Goal: Information Seeking & Learning: Learn about a topic

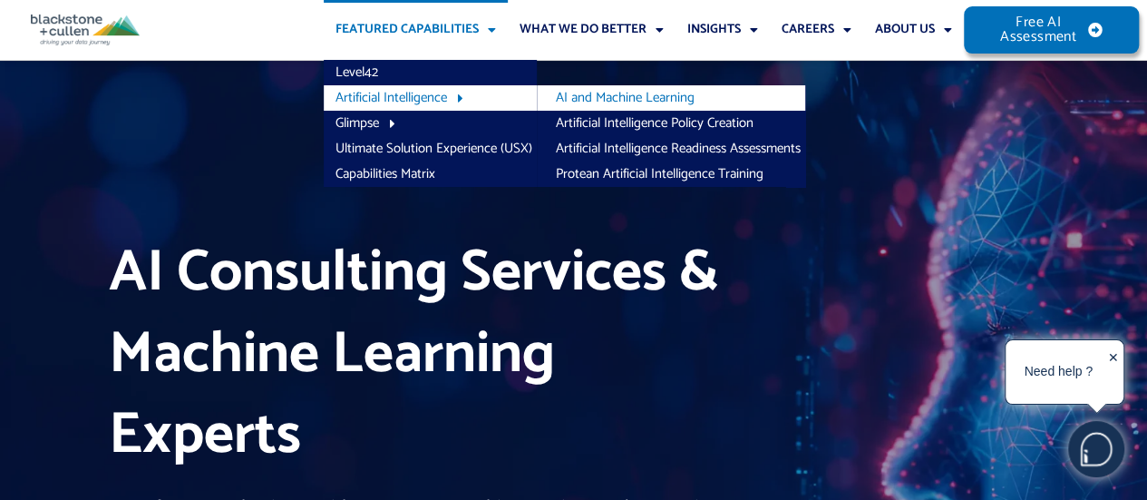
click at [602, 98] on link "AI and Machine Learning" at bounding box center [671, 97] width 268 height 25
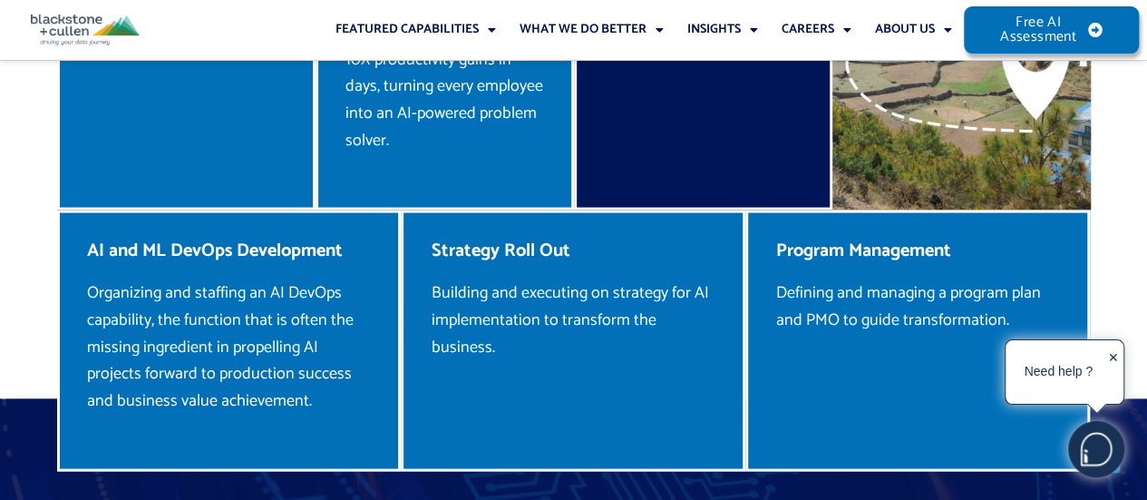
scroll to position [1735, 0]
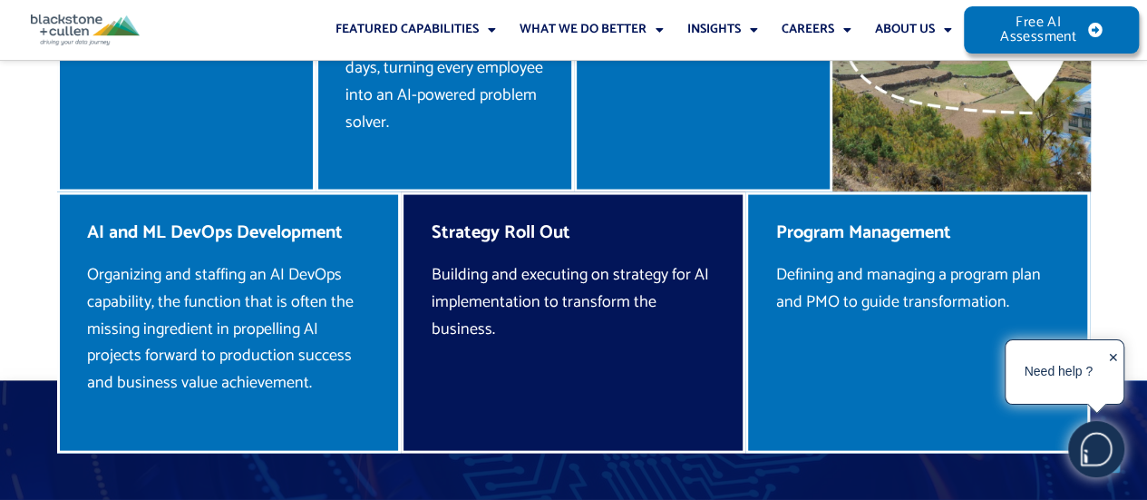
click at [539, 302] on div "Strategy Roll Out Building and executing on strategy for AI implementation to t…" at bounding box center [573, 322] width 345 height 260
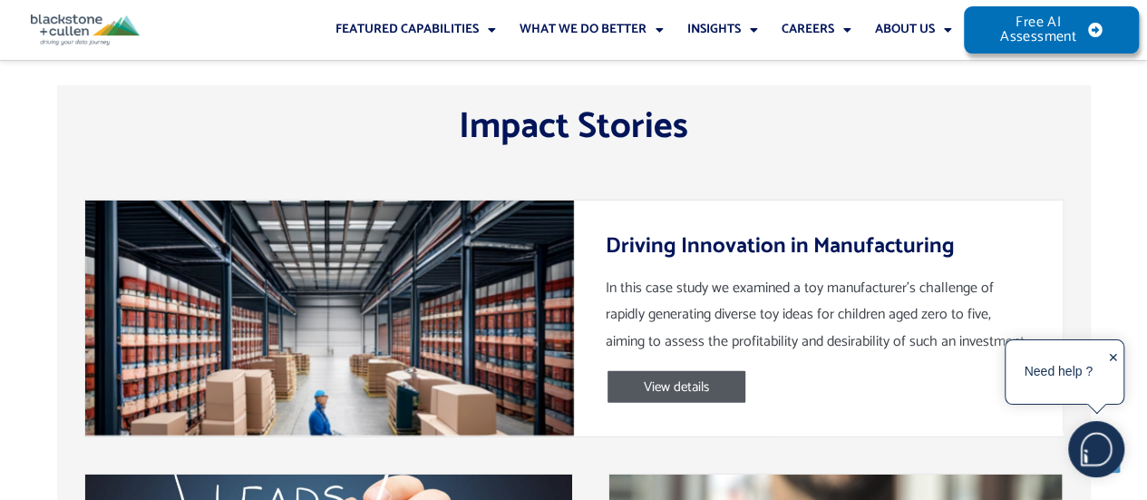
scroll to position [5733, 0]
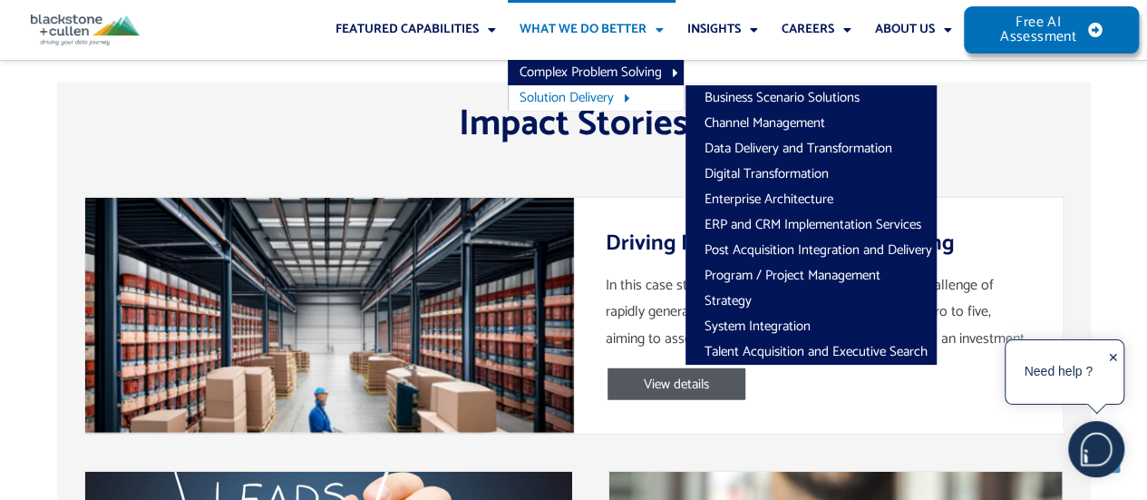
click at [615, 89] on span "Menu" at bounding box center [622, 99] width 17 height 32
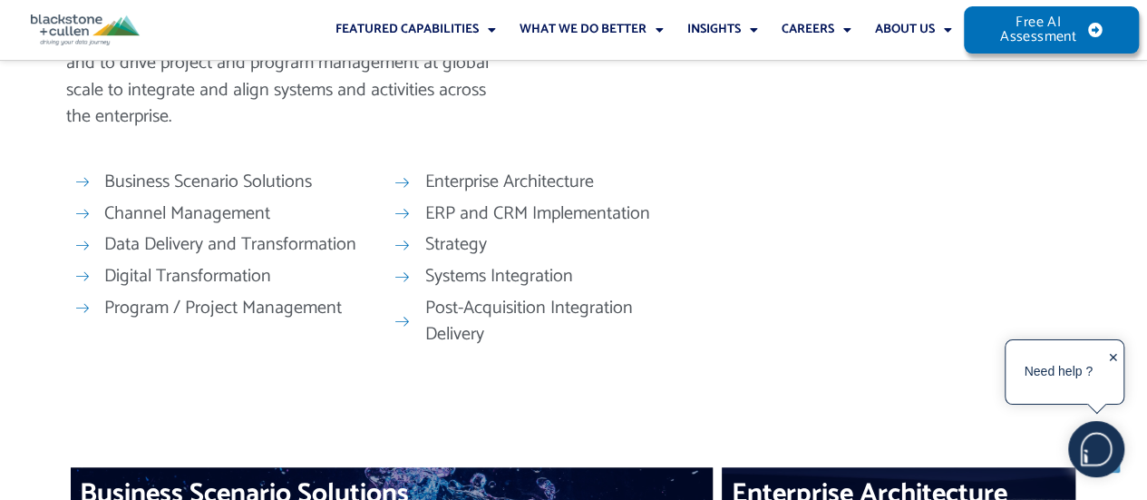
scroll to position [667, 0]
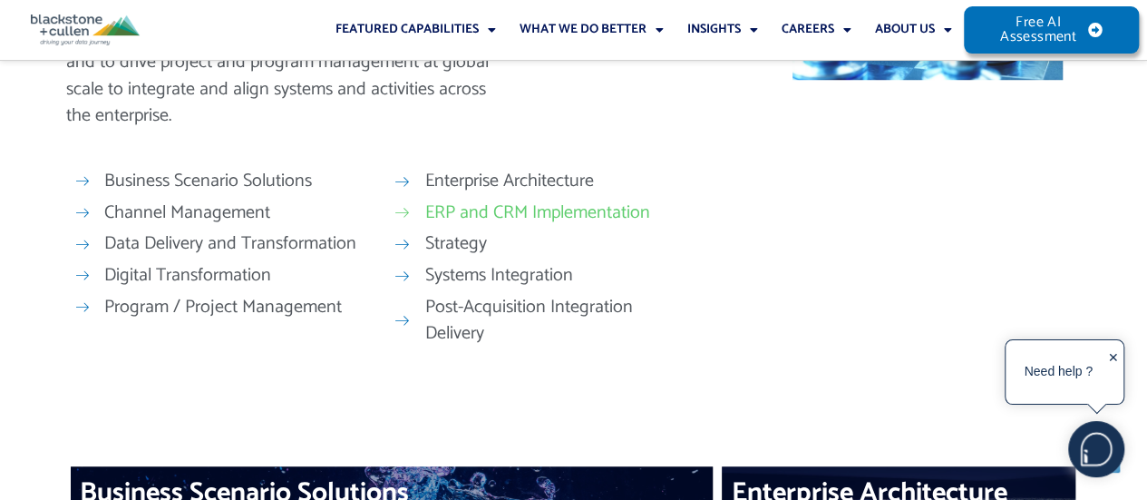
click at [495, 209] on span "ERP and CRM Implementation" at bounding box center [534, 212] width 229 height 27
click at [482, 215] on span "ERP and CRM Implementation" at bounding box center [534, 212] width 229 height 27
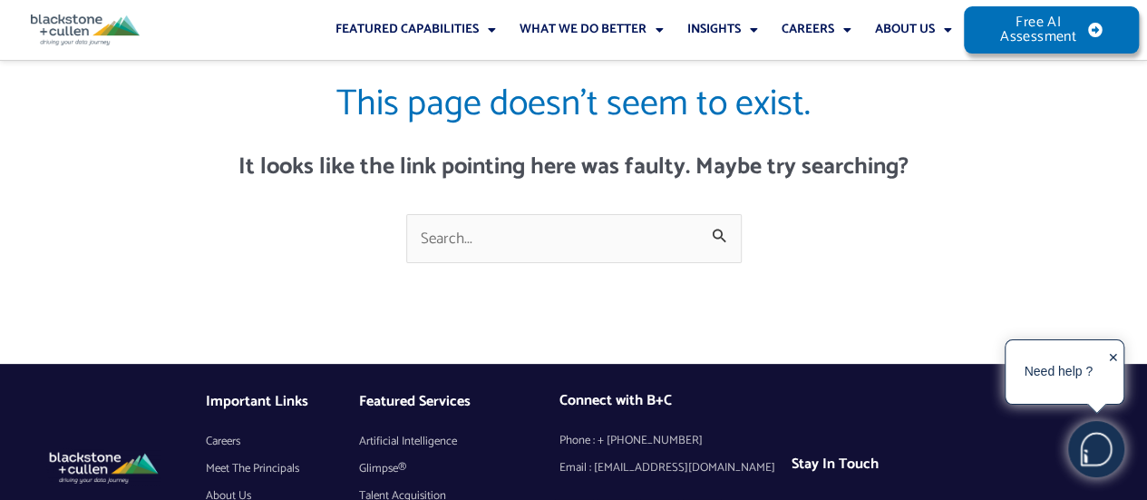
scroll to position [112, 0]
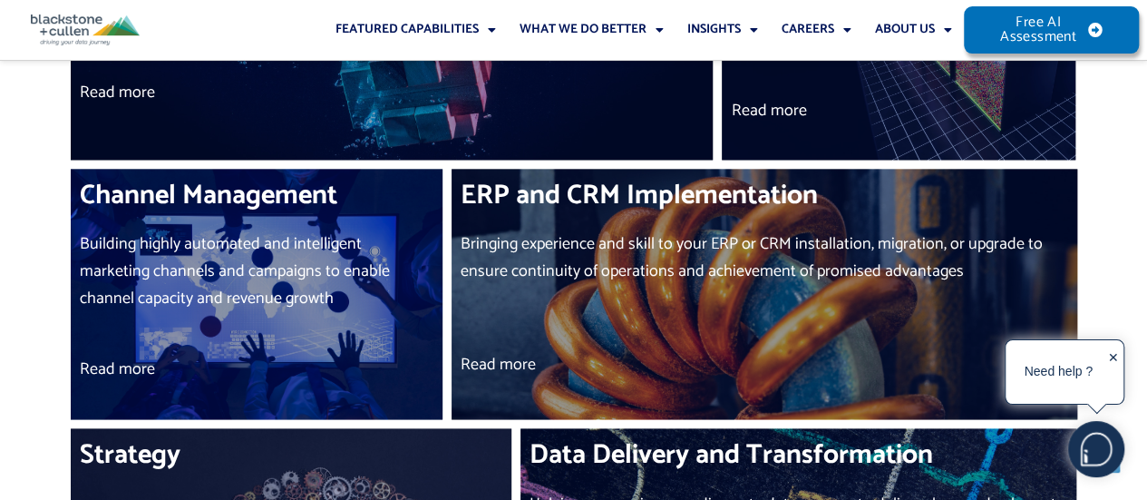
scroll to position [1251, 0]
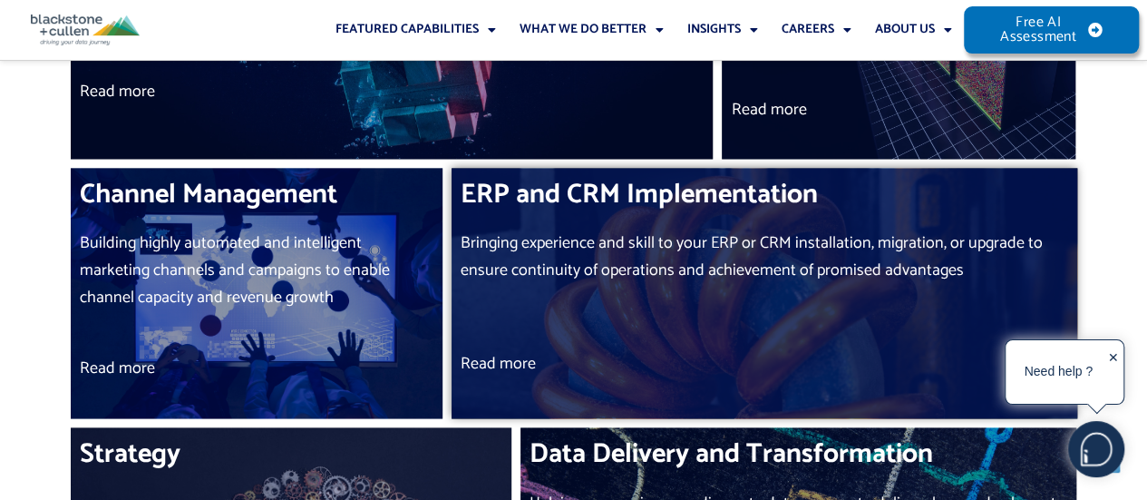
click at [595, 287] on div "Bringing experience and skill to your ERP or CRM installation, migration, or up…" at bounding box center [764, 270] width 607 height 80
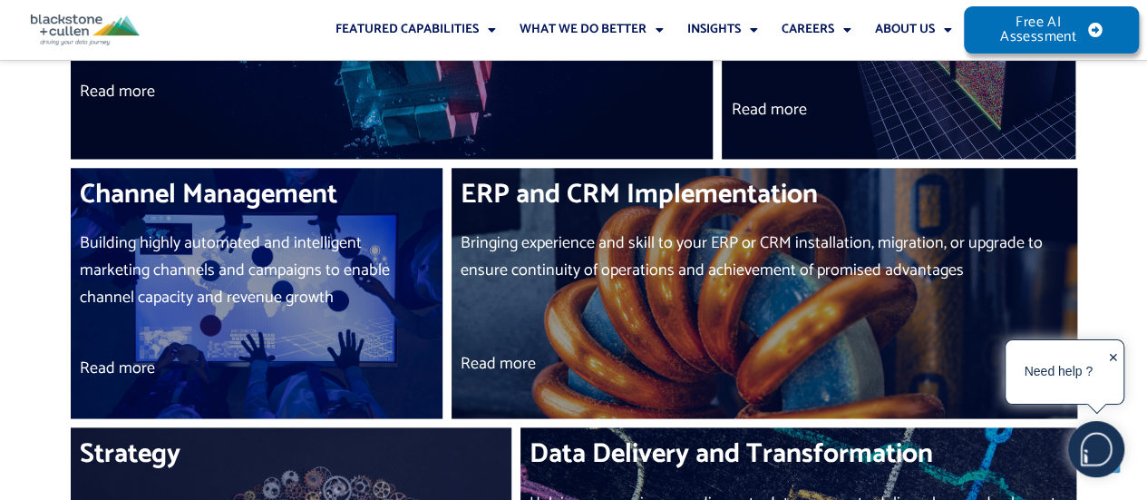
click at [70, 24] on img at bounding box center [85, 30] width 109 height 31
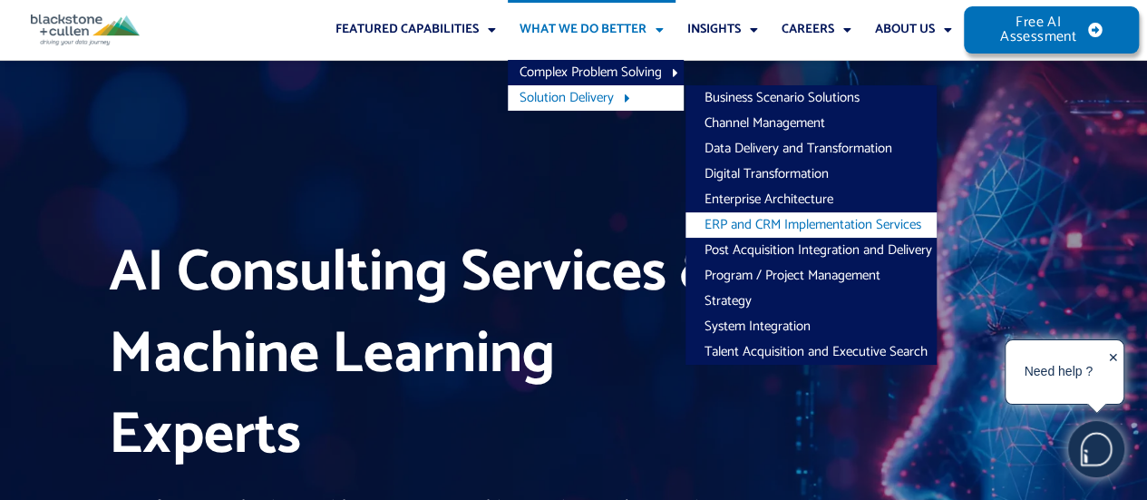
click at [747, 222] on link "ERP and CRM Implementation Services" at bounding box center [810, 224] width 251 height 25
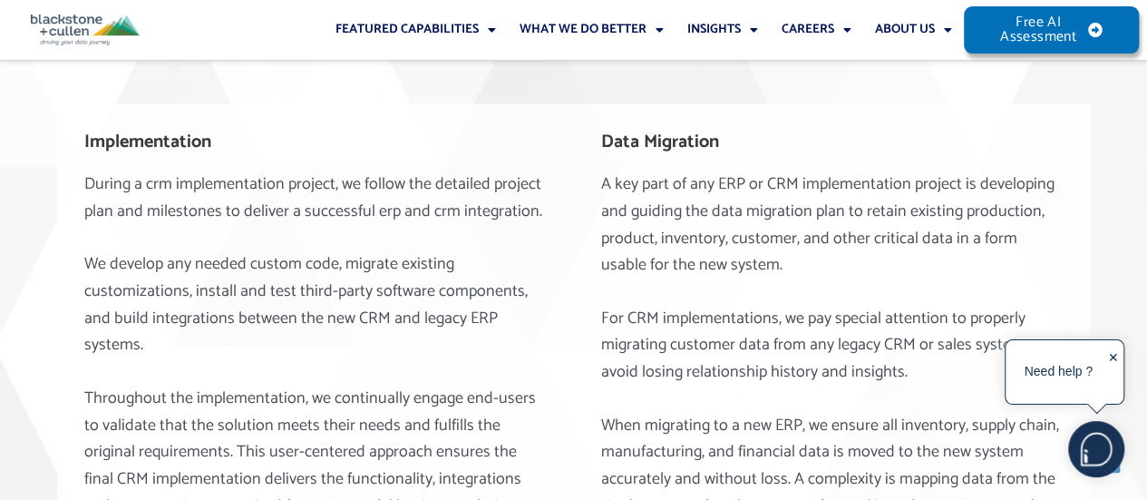
scroll to position [1740, 0]
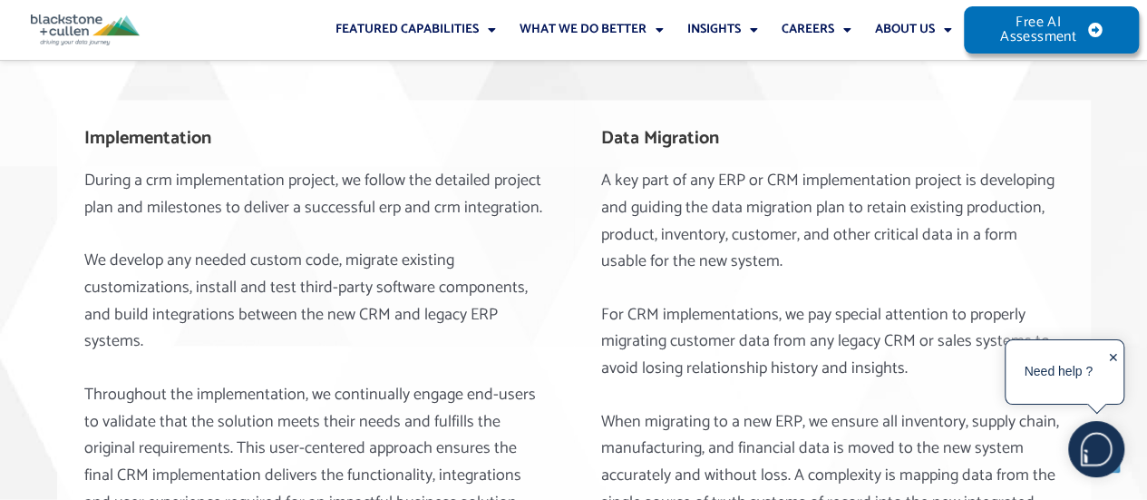
click at [1113, 347] on div "✕" at bounding box center [1113, 373] width 11 height 56
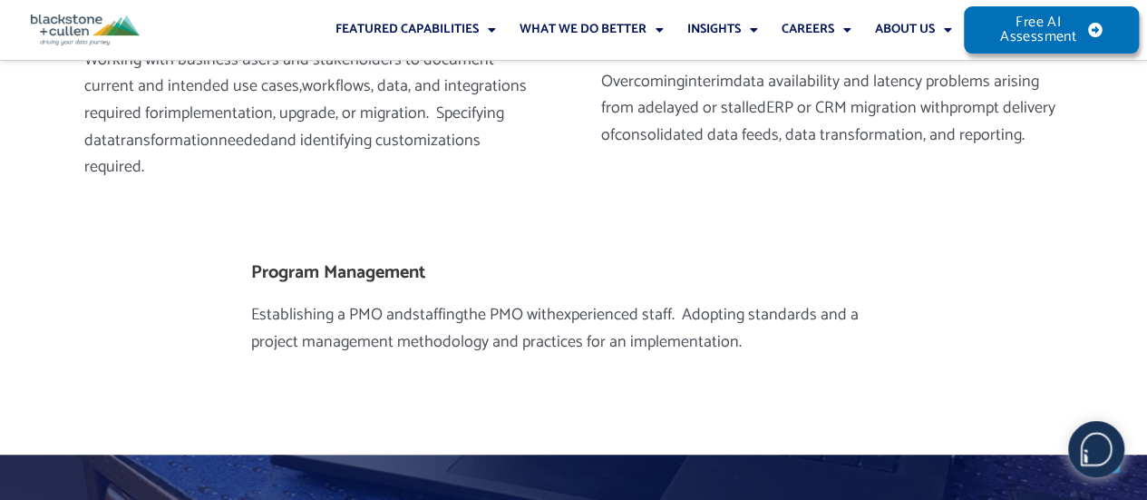
scroll to position [4181, 0]
